Goal: Task Accomplishment & Management: Manage account settings

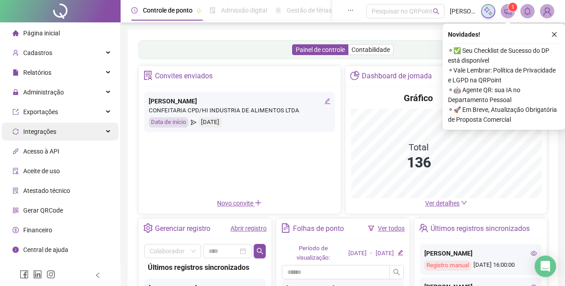
click at [88, 130] on div "Integrações" at bounding box center [60, 131] width 117 height 18
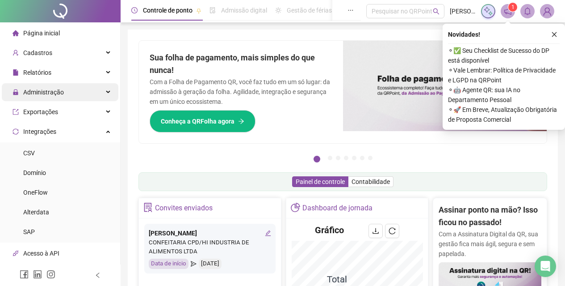
click at [66, 97] on div "Administração" at bounding box center [60, 92] width 117 height 18
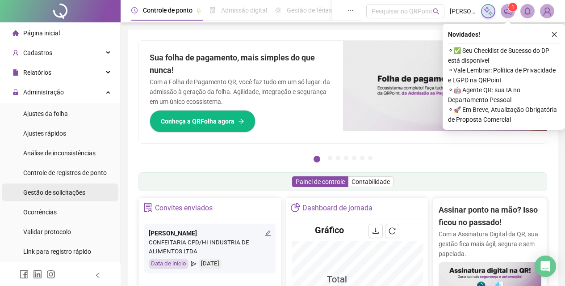
click at [72, 192] on span "Gestão de solicitações" at bounding box center [54, 192] width 62 height 7
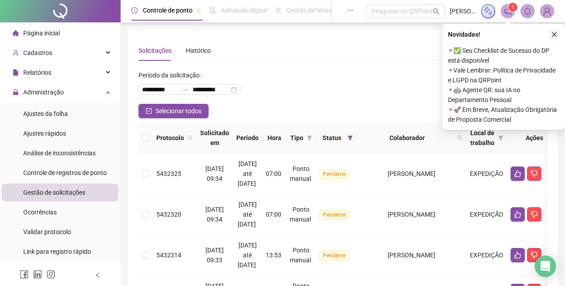
click at [552, 30] on button "button" at bounding box center [554, 34] width 11 height 11
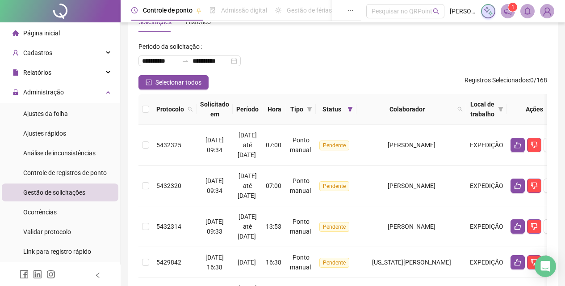
scroll to position [45, 0]
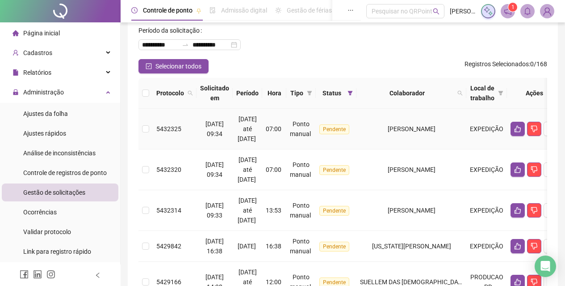
click at [152, 135] on td at bounding box center [146, 129] width 14 height 41
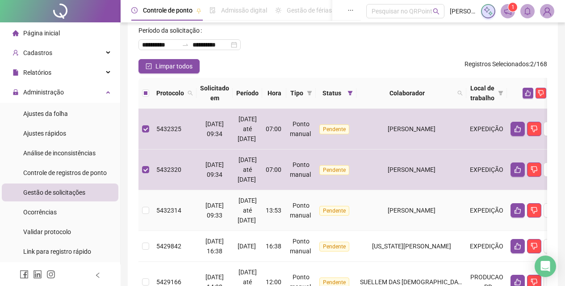
click at [153, 196] on td "5432314" at bounding box center [175, 210] width 44 height 41
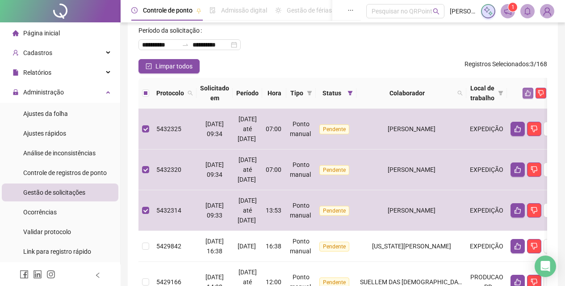
click at [531, 90] on icon "like" at bounding box center [528, 93] width 6 height 6
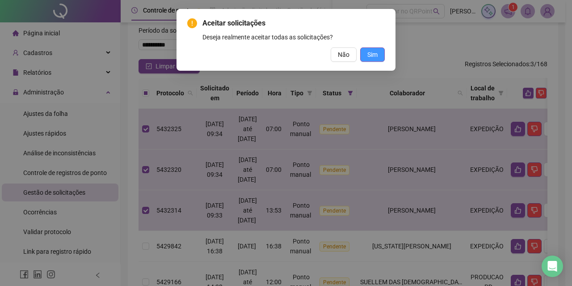
click at [365, 55] on button "Sim" at bounding box center [372, 54] width 25 height 14
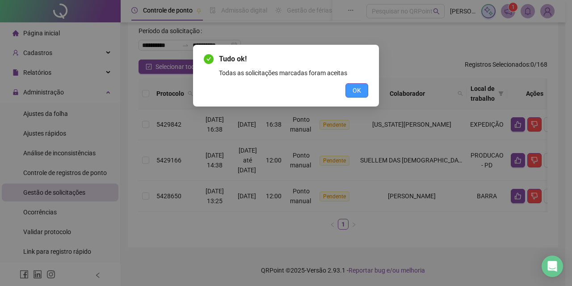
click at [354, 91] on span "OK" at bounding box center [357, 90] width 8 height 10
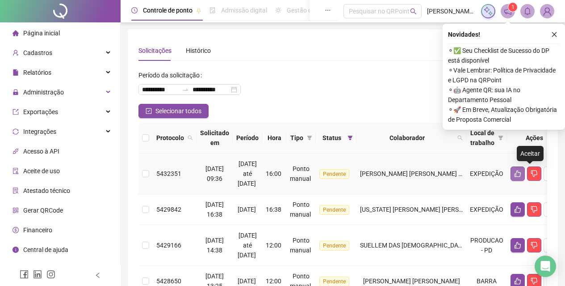
click at [522, 170] on icon "like" at bounding box center [517, 173] width 7 height 7
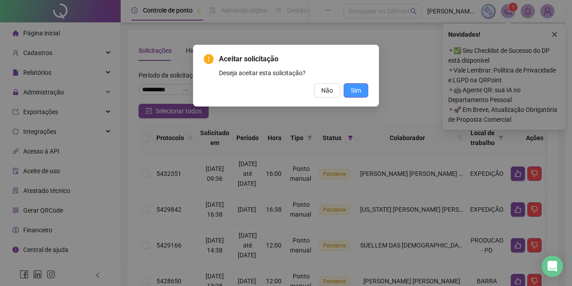
click at [359, 90] on span "Sim" at bounding box center [356, 90] width 10 height 10
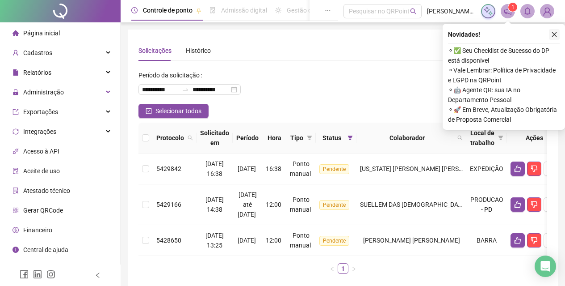
click at [556, 33] on icon "close" at bounding box center [554, 34] width 6 height 6
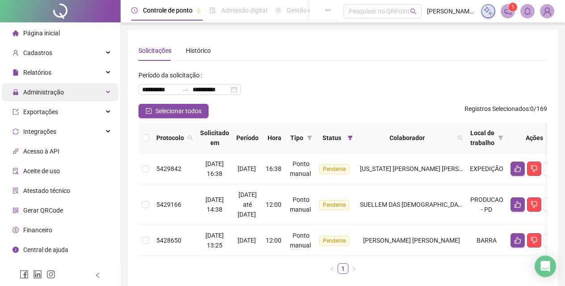
click at [64, 94] on div "Administração" at bounding box center [60, 92] width 117 height 18
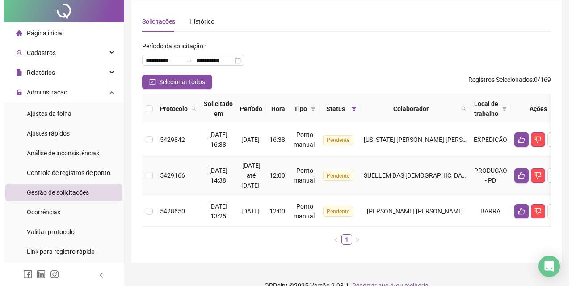
scroll to position [45, 0]
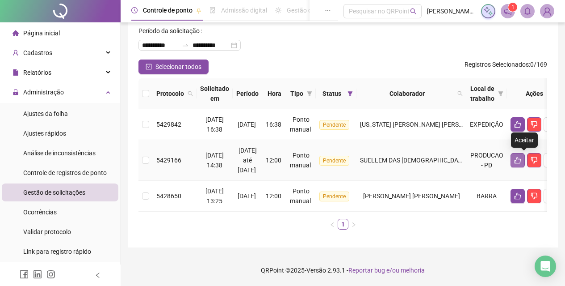
click at [519, 163] on button "button" at bounding box center [518, 160] width 14 height 14
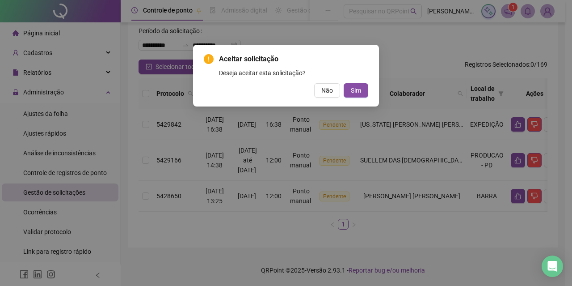
click at [369, 92] on div "Aceitar solicitação Deseja aceitar esta solicitação? Não Sim" at bounding box center [286, 76] width 186 height 62
click at [355, 91] on span "Sim" at bounding box center [356, 90] width 10 height 10
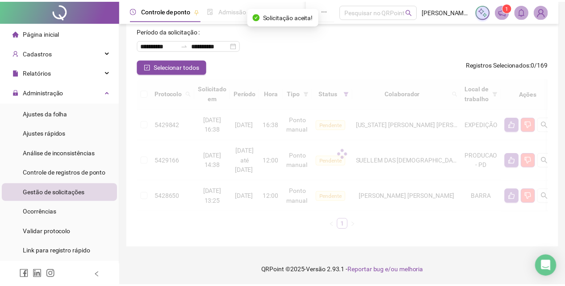
scroll to position [10, 0]
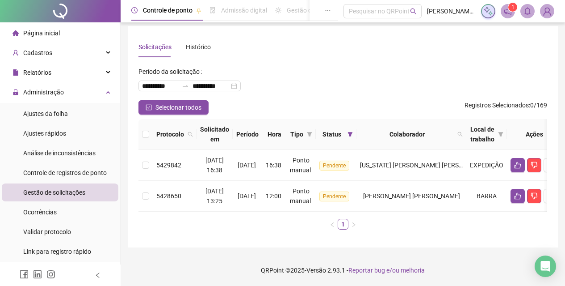
click at [62, 34] on li "Página inicial" at bounding box center [60, 33] width 117 height 18
